Goal: Task Accomplishment & Management: Complete application form

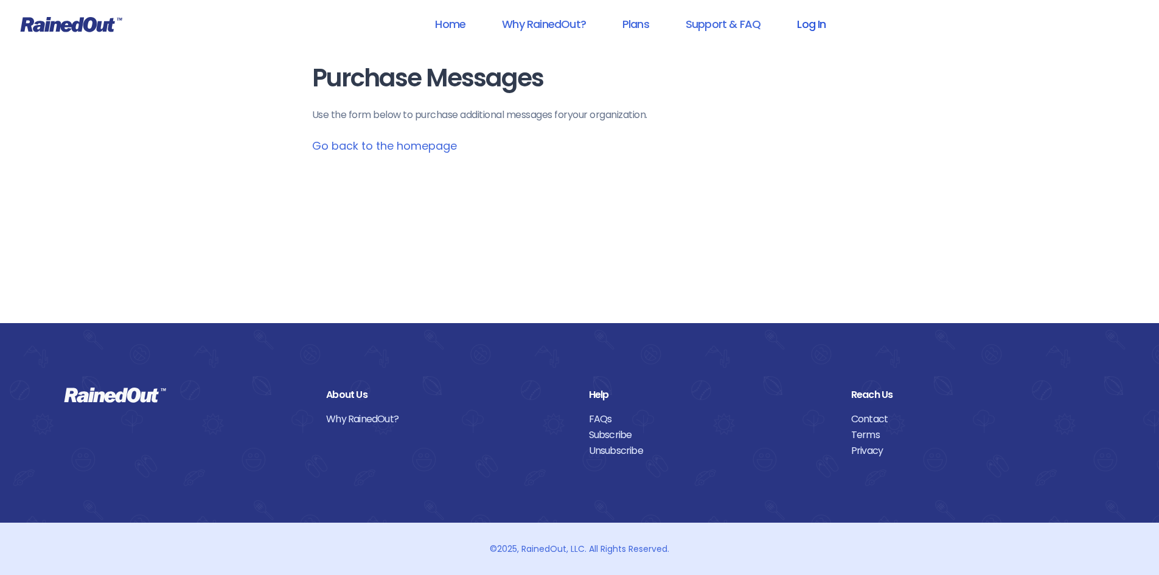
click at [793, 21] on link "Log In" at bounding box center [811, 23] width 60 height 27
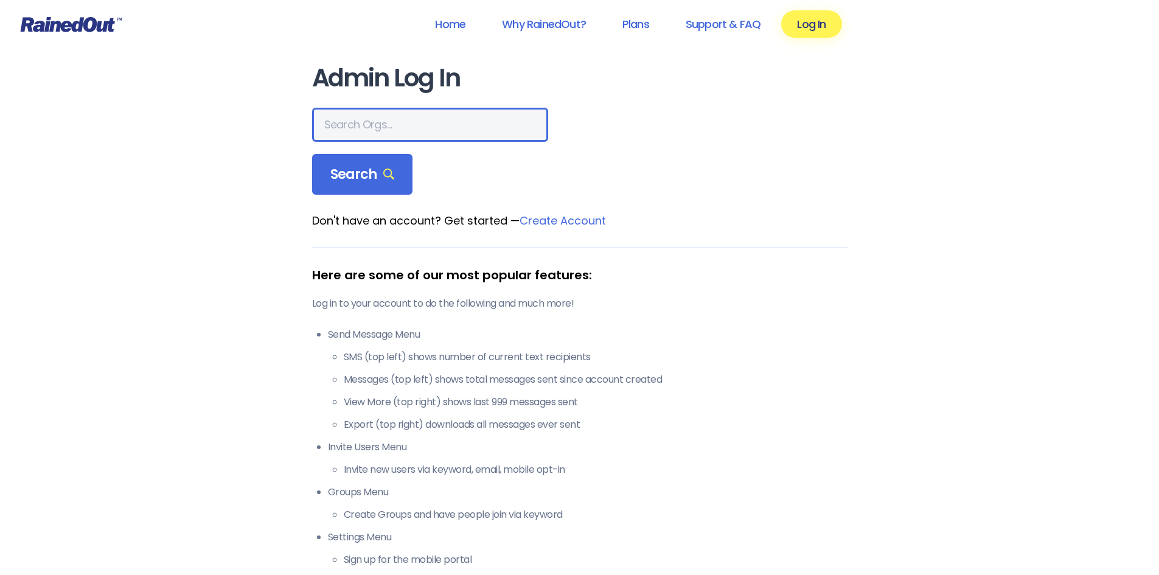
click at [412, 131] on input "text" at bounding box center [430, 125] width 236 height 34
type input "hfah"
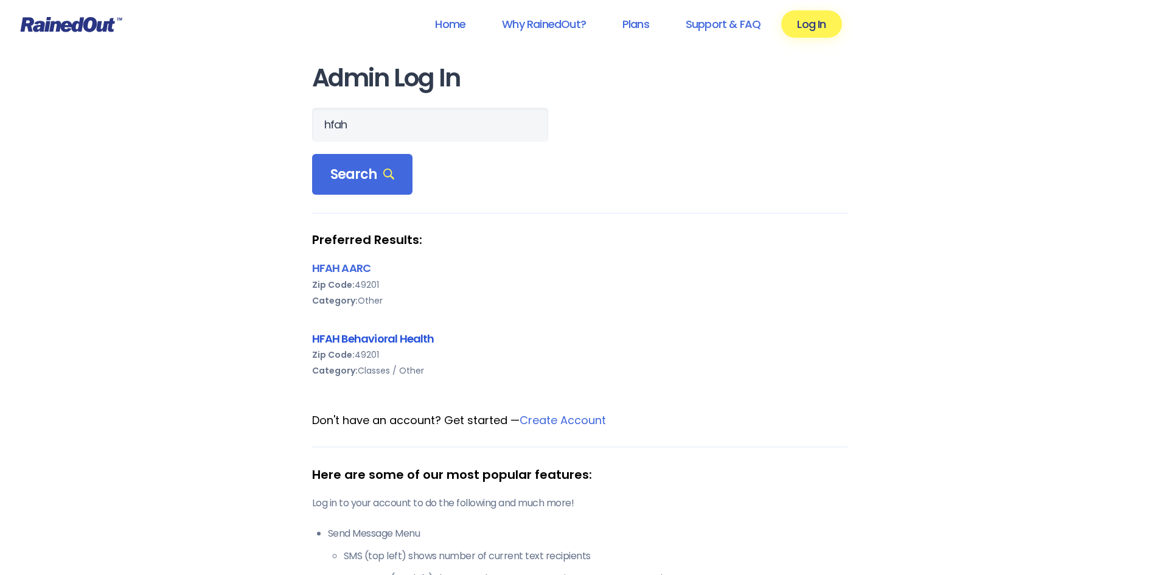
click at [391, 338] on link "HFAH Behavioral Health" at bounding box center [373, 338] width 122 height 15
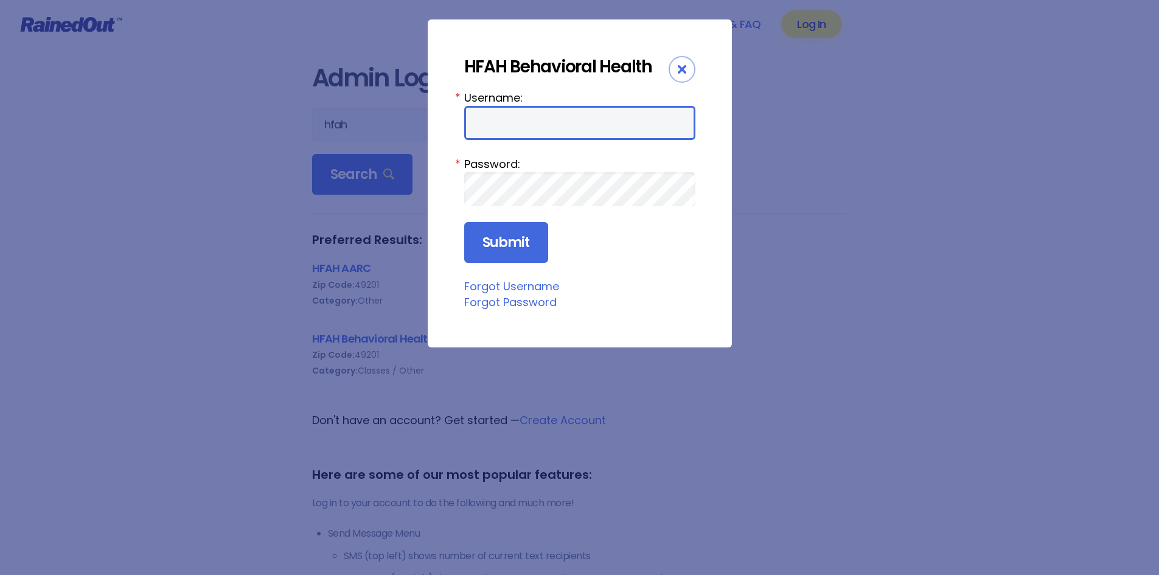
click at [486, 113] on input "Username:" at bounding box center [579, 123] width 231 height 34
type input "ChargeNurse"
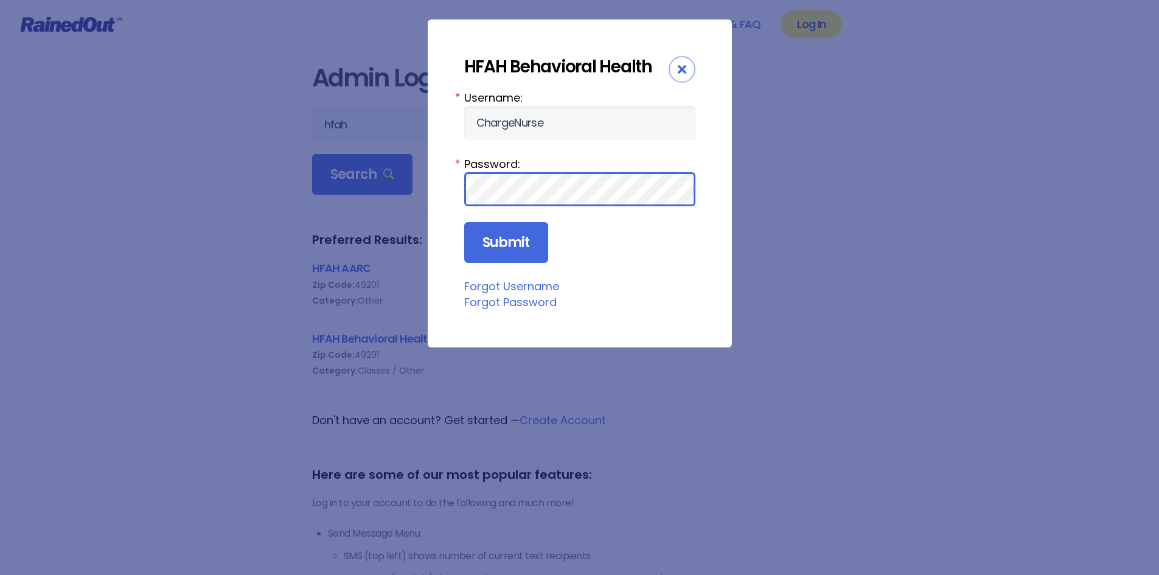
click at [464, 222] on input "Submit" at bounding box center [506, 242] width 84 height 41
